Goal: Navigation & Orientation: Understand site structure

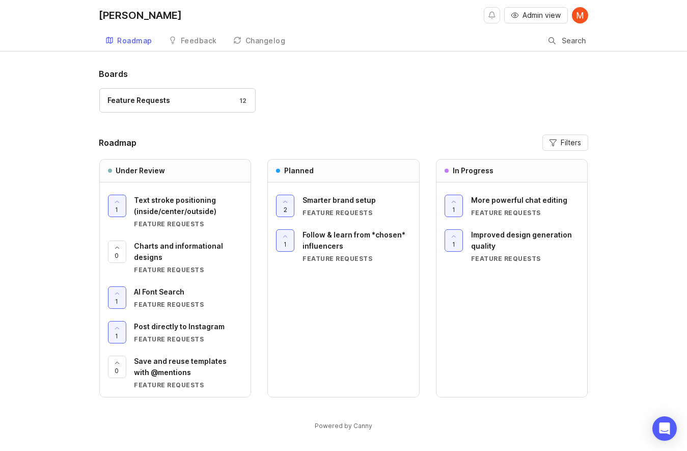
click at [186, 42] on div "Feedback" at bounding box center [199, 40] width 36 height 7
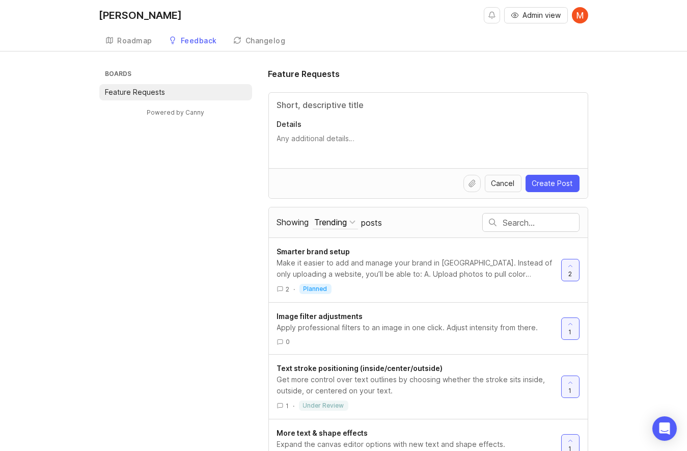
click at [245, 37] on div "Changelog" at bounding box center [265, 40] width 40 height 7
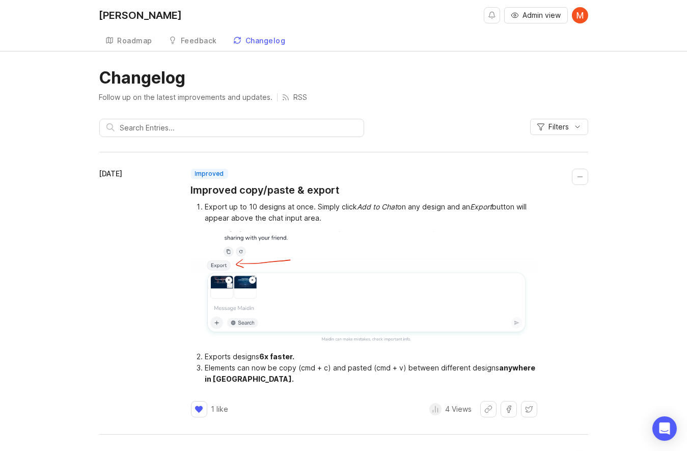
click at [112, 46] on link "Roadmap" at bounding box center [129, 41] width 60 height 21
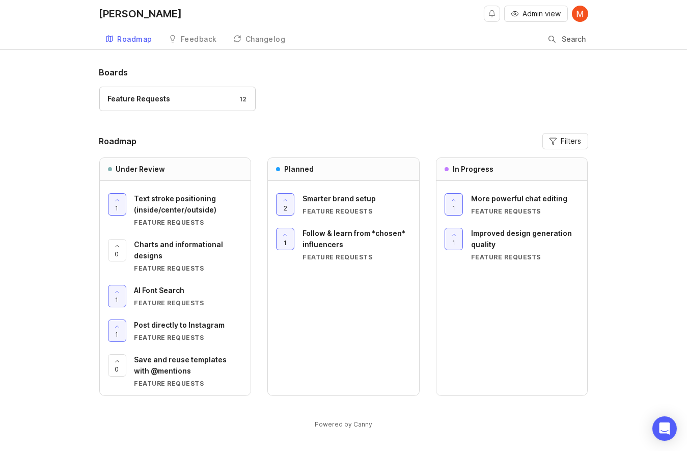
scroll to position [1, 0]
